Goal: Information Seeking & Learning: Learn about a topic

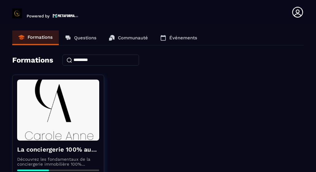
scroll to position [2, 0]
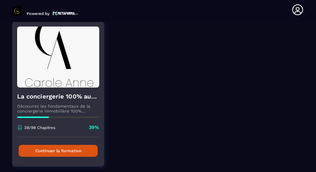
click at [75, 155] on button "Continuer la formation" at bounding box center [58, 151] width 79 height 12
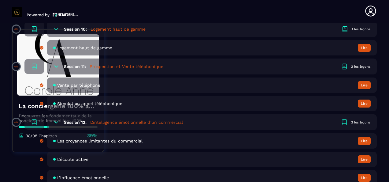
scroll to position [944, 0]
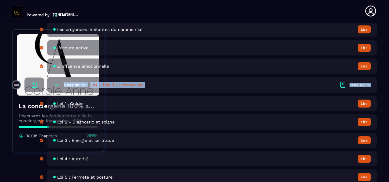
drag, startPoint x: 387, startPoint y: 78, endPoint x: 389, endPoint y: 66, distance: 12.1
click at [311, 66] on html "Powered by [PERSON_NAME] [EMAIL_ADDRESS][DOMAIN_NAME] Formations Questions Comm…" at bounding box center [194, 91] width 389 height 182
click at [122, 83] on h5 "Les 9 lois du Commercial" at bounding box center [117, 85] width 54 height 6
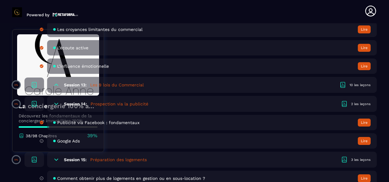
click at [122, 83] on h5 "Les 9 lois du Commercial" at bounding box center [117, 85] width 54 height 6
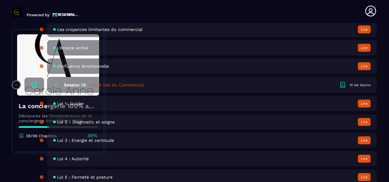
click at [68, 103] on span "Loi 1- Guider" at bounding box center [70, 103] width 27 height 5
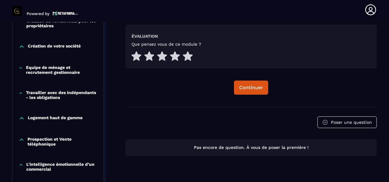
scroll to position [294, 0]
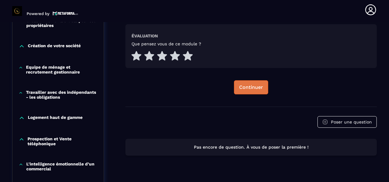
click at [248, 86] on div "Continuer" at bounding box center [251, 87] width 24 height 6
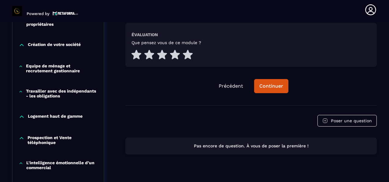
scroll to position [296, 0]
click at [273, 85] on div "Continuer" at bounding box center [271, 86] width 24 height 6
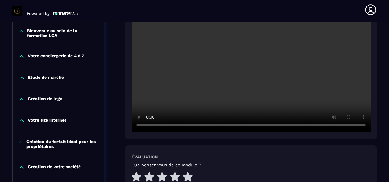
scroll to position [161, 0]
